Goal: Task Accomplishment & Management: Manage account settings

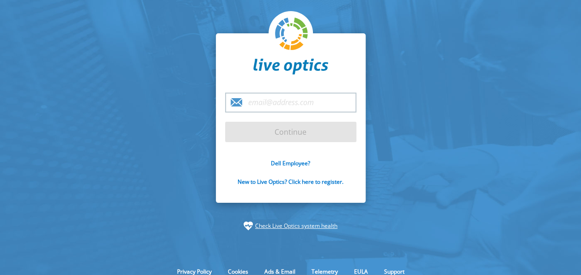
click at [288, 98] on input "email" at bounding box center [290, 102] width 131 height 20
type input "[EMAIL_ADDRESS][DOMAIN_NAME]"
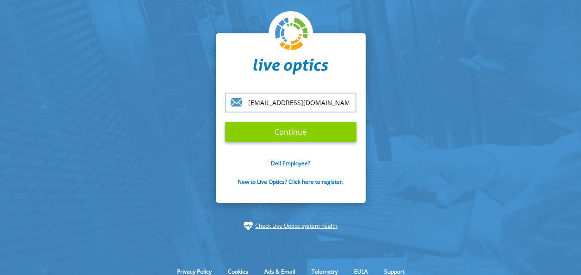
click at [286, 136] on input "Continue" at bounding box center [290, 132] width 131 height 20
click at [280, 132] on input "Continue" at bounding box center [290, 132] width 131 height 20
click at [284, 131] on input "Continue" at bounding box center [290, 132] width 131 height 20
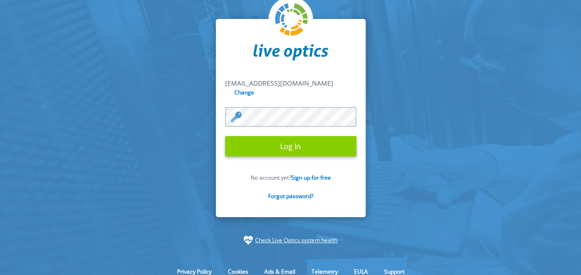
click at [300, 137] on input "Log In" at bounding box center [290, 146] width 131 height 20
click at [285, 139] on input "Log In" at bounding box center [290, 146] width 131 height 20
